Goal: Transaction & Acquisition: Purchase product/service

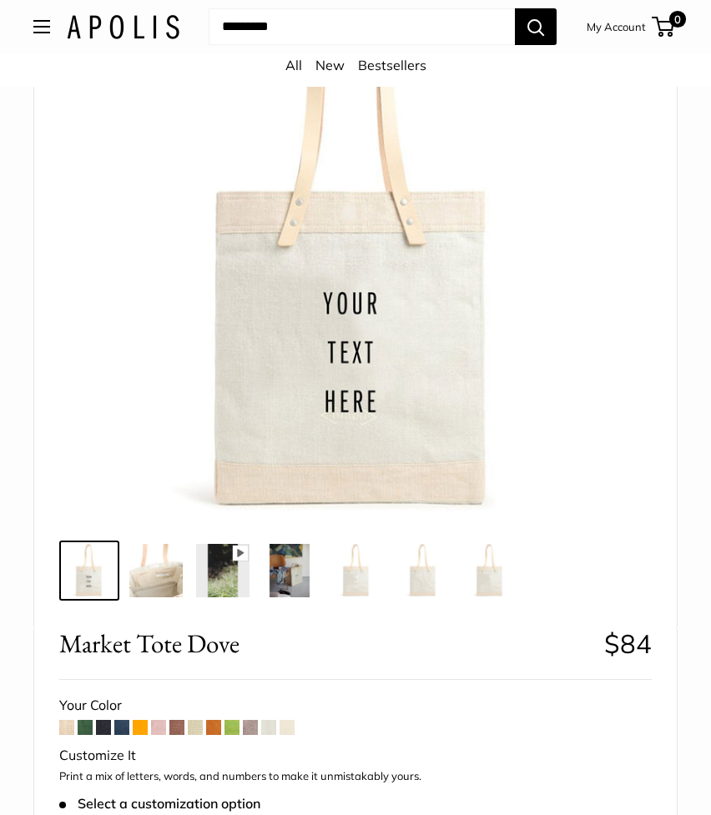
click at [158, 584] on img at bounding box center [155, 570] width 53 height 53
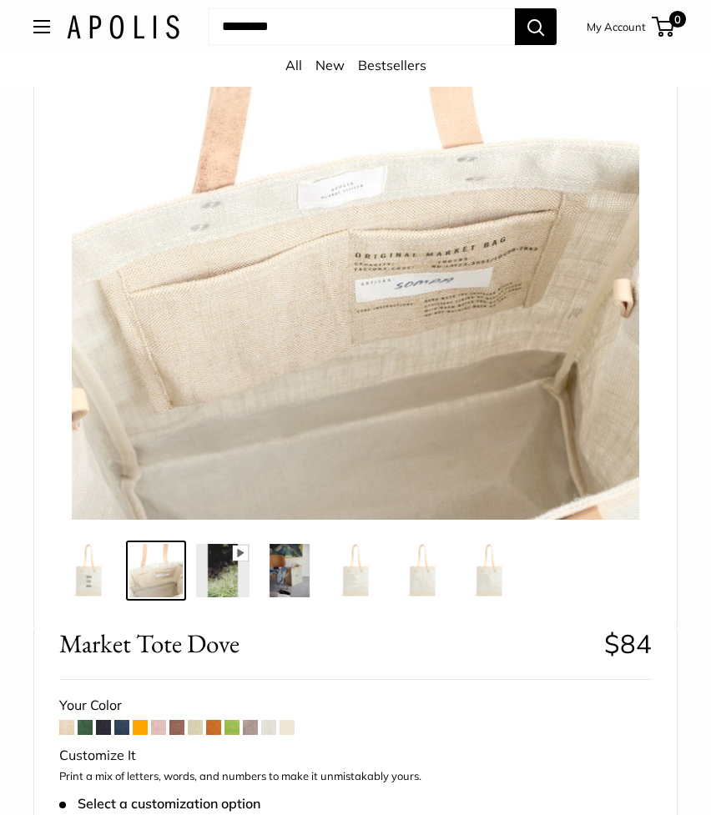
click at [289, 574] on img at bounding box center [289, 570] width 53 height 53
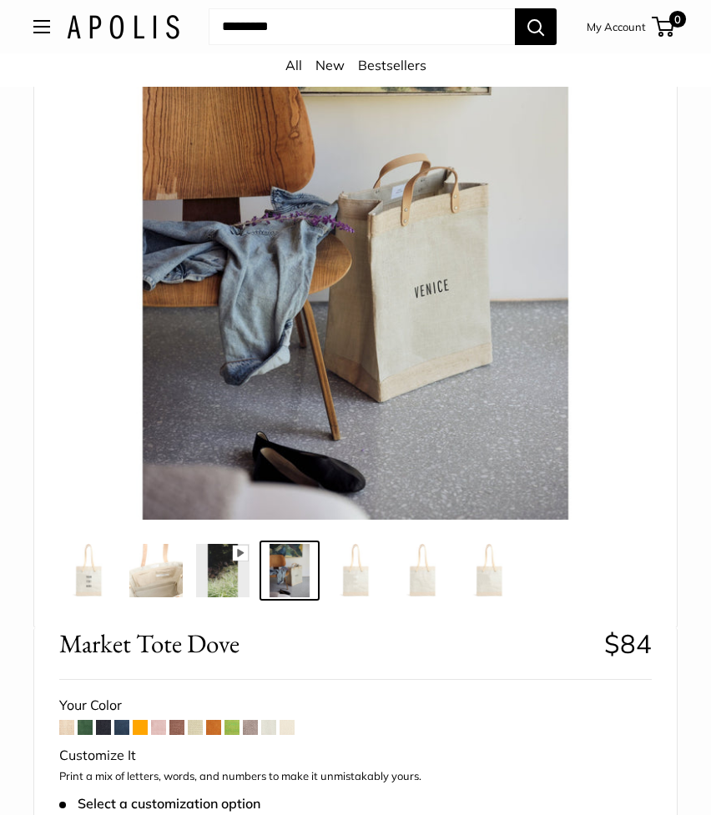
click at [347, 581] on img at bounding box center [356, 570] width 53 height 53
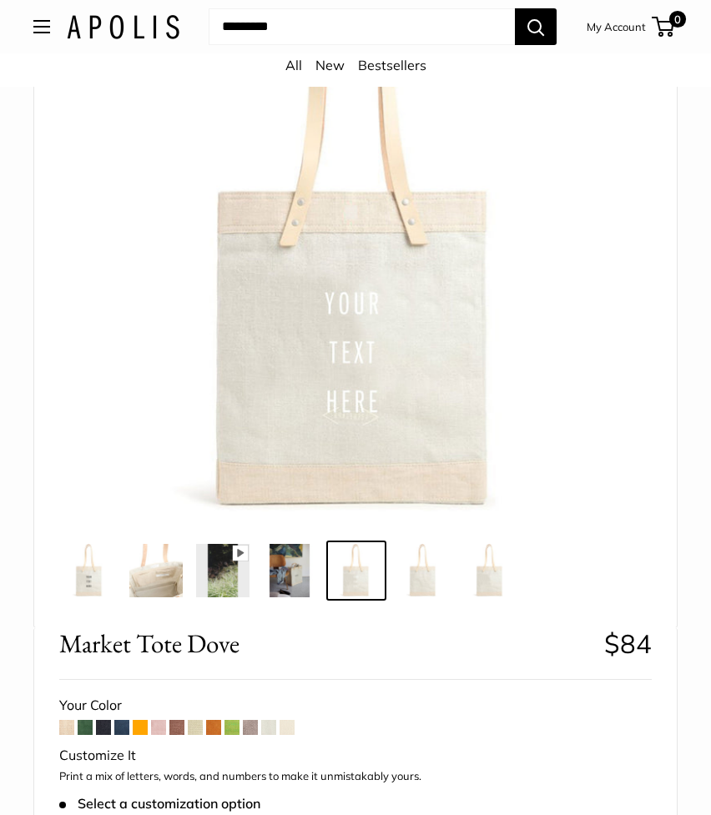
click at [412, 577] on img at bounding box center [422, 570] width 53 height 53
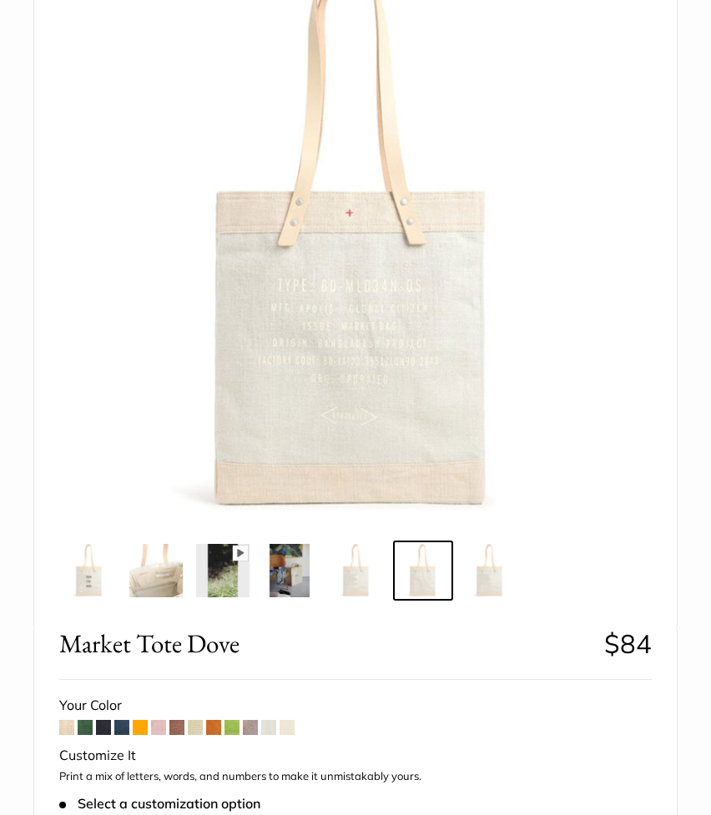
scroll to position [217, 0]
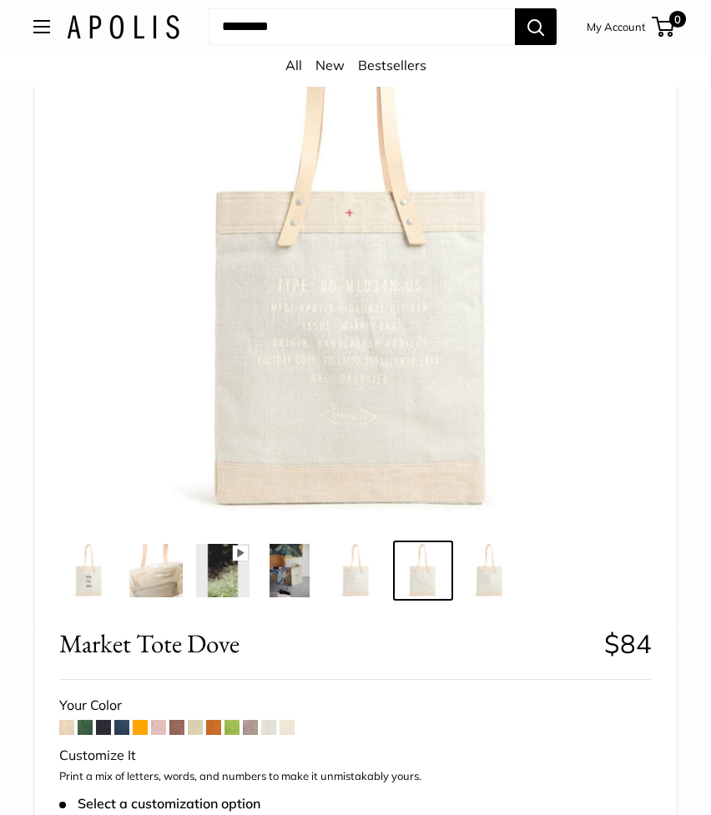
click at [88, 577] on img at bounding box center [89, 570] width 53 height 53
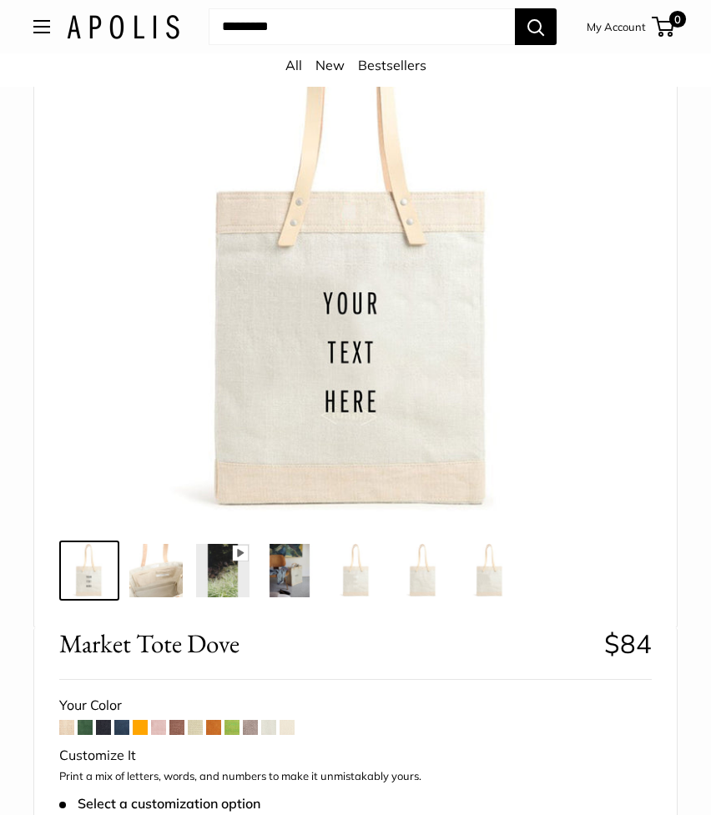
click at [347, 580] on img at bounding box center [356, 570] width 53 height 53
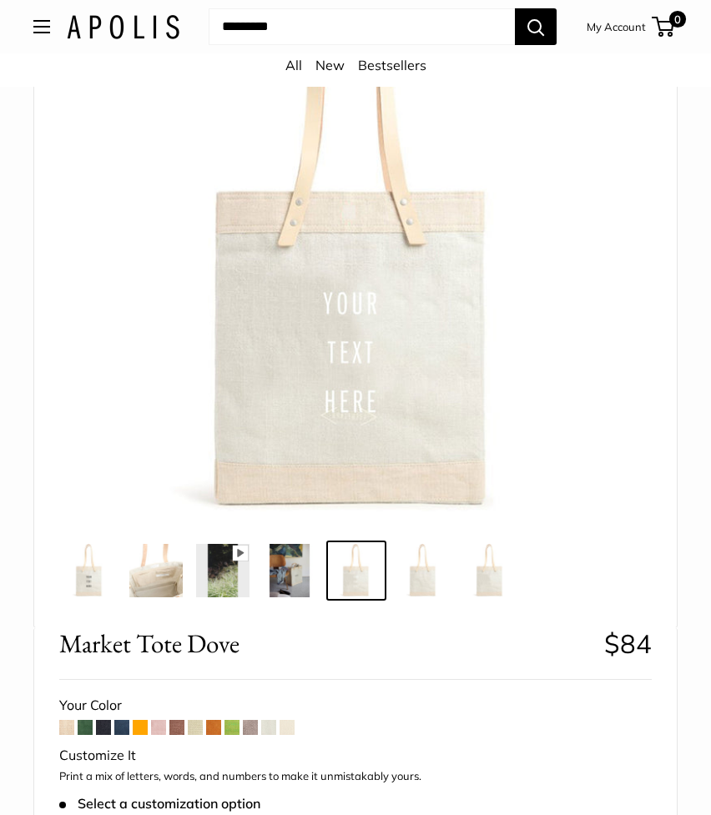
click at [161, 582] on img at bounding box center [155, 570] width 53 height 53
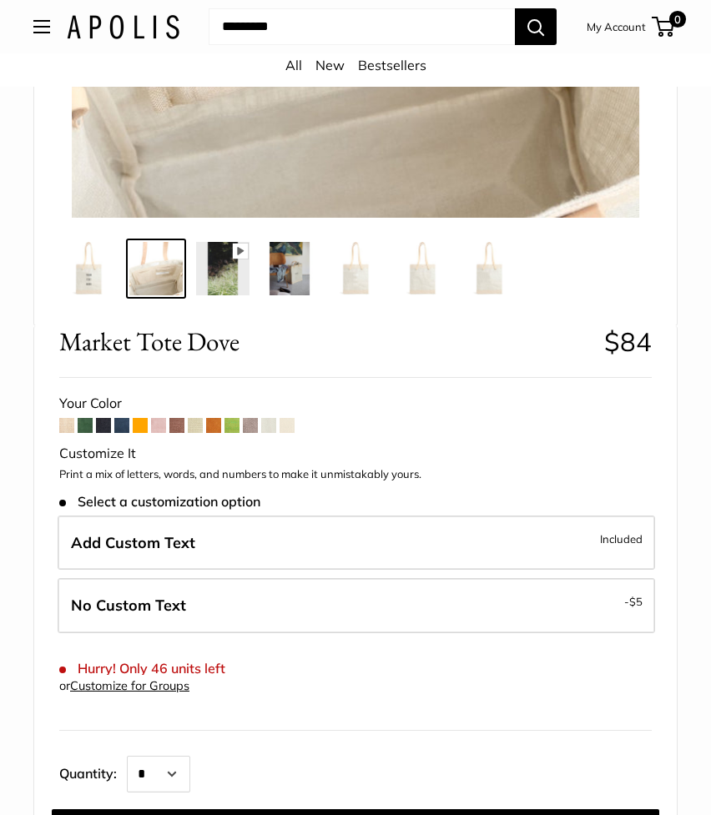
scroll to position [521, 0]
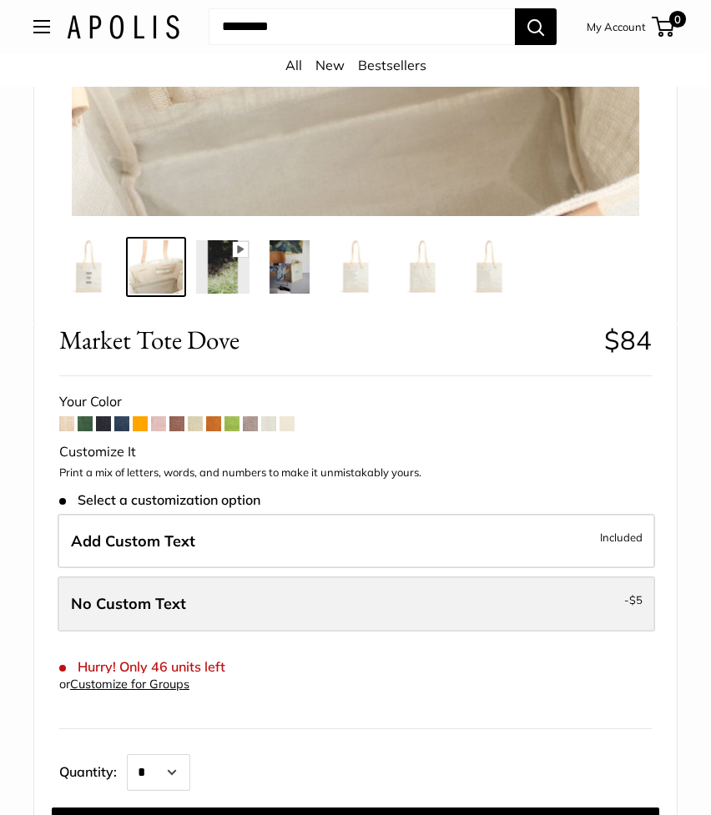
click at [274, 617] on label "No Custom Text - $5" at bounding box center [356, 604] width 597 height 55
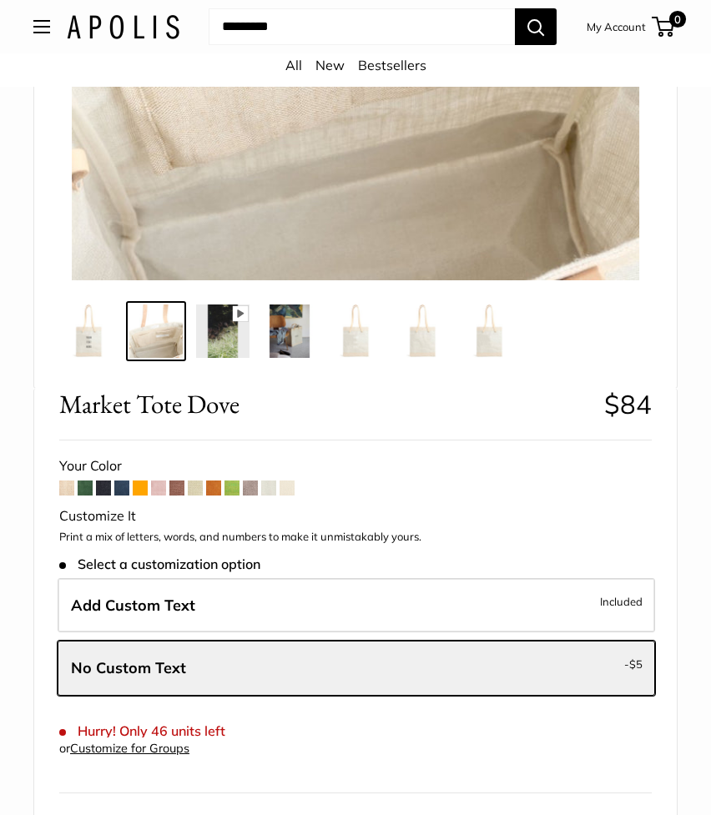
scroll to position [456, 0]
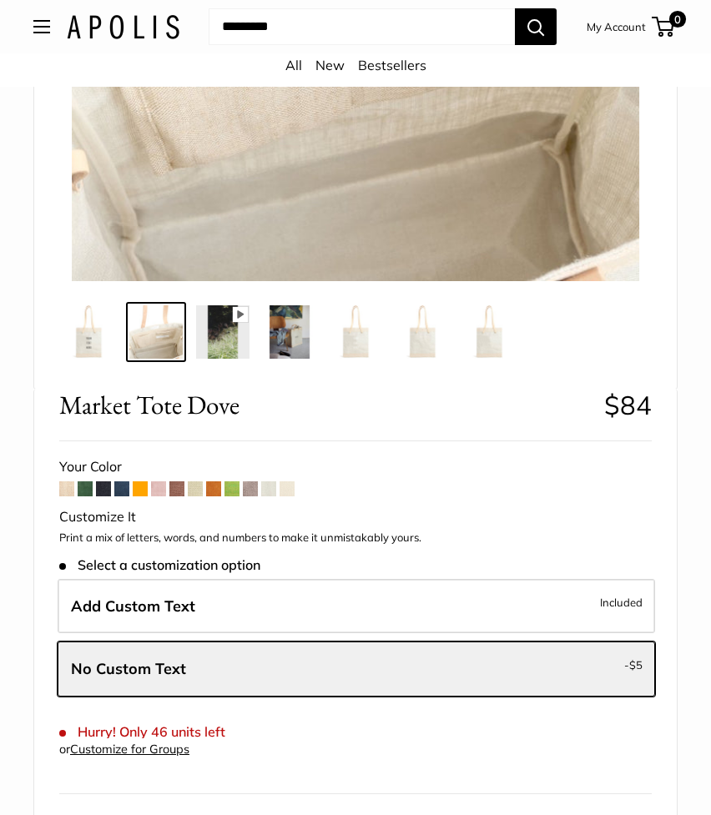
click at [345, 344] on img at bounding box center [356, 331] width 53 height 53
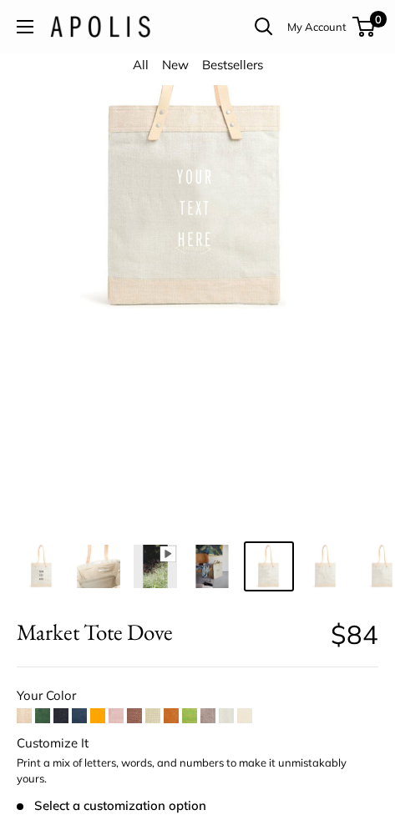
scroll to position [0, 29]
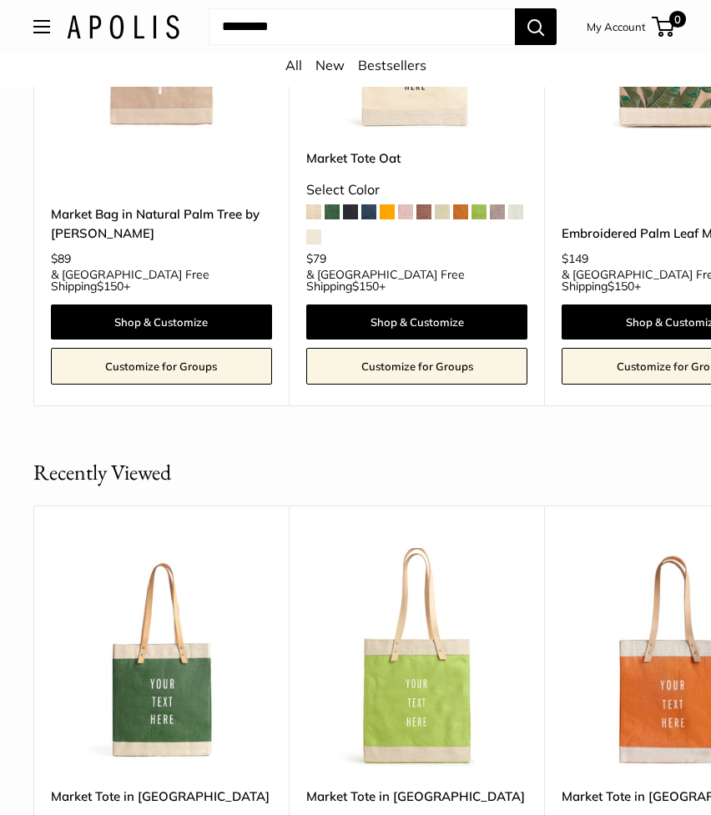
scroll to position [3493, 0]
